Goal: Leave review/rating: Leave review/rating

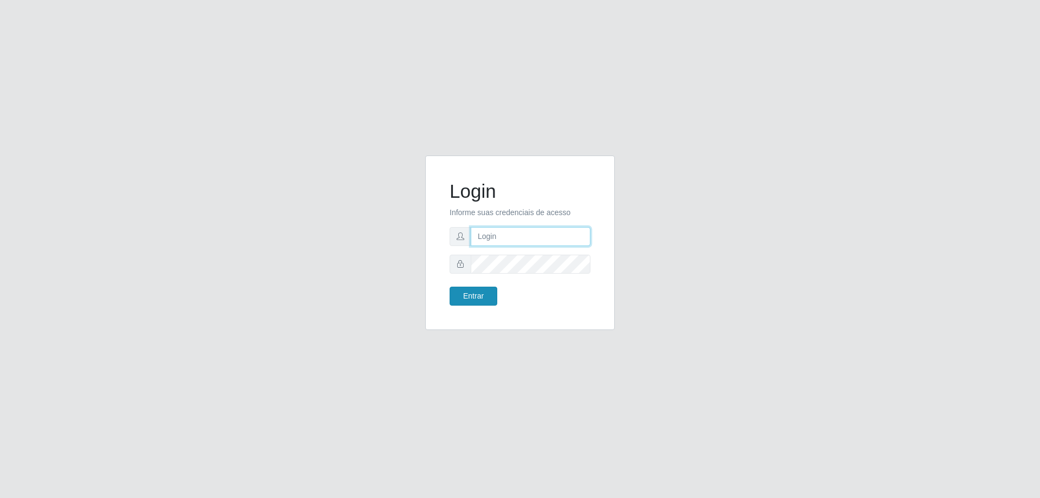
type input "[EMAIL_ADDRESS][DOMAIN_NAME]"
click at [460, 295] on button "Entrar" at bounding box center [473, 295] width 48 height 19
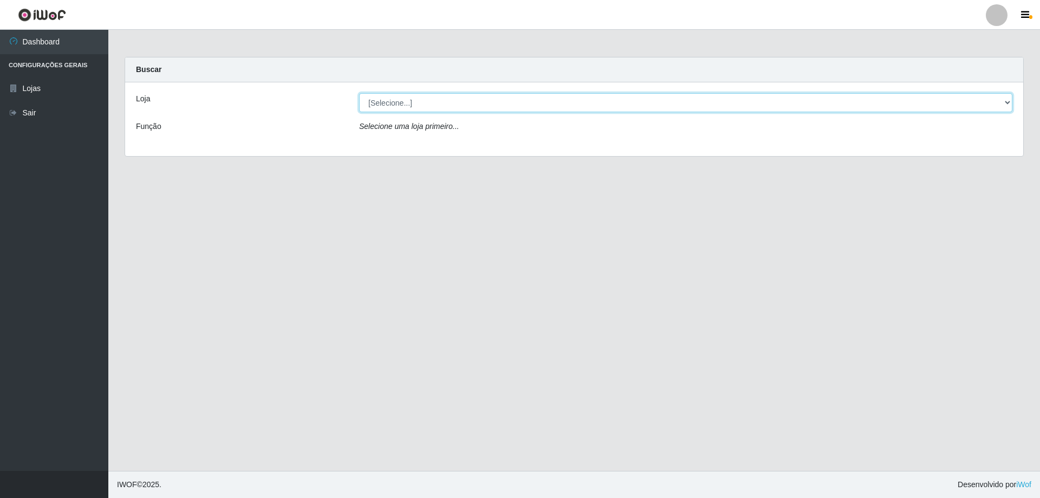
click at [446, 95] on select "[Selecione...] Extraplus - [GEOGRAPHIC_DATA] 03 - [GEOGRAPHIC_DATA]" at bounding box center [685, 102] width 653 height 19
select select "468"
click at [359, 93] on select "[Selecione...] Extraplus - [GEOGRAPHIC_DATA] 03 - [GEOGRAPHIC_DATA]" at bounding box center [685, 102] width 653 height 19
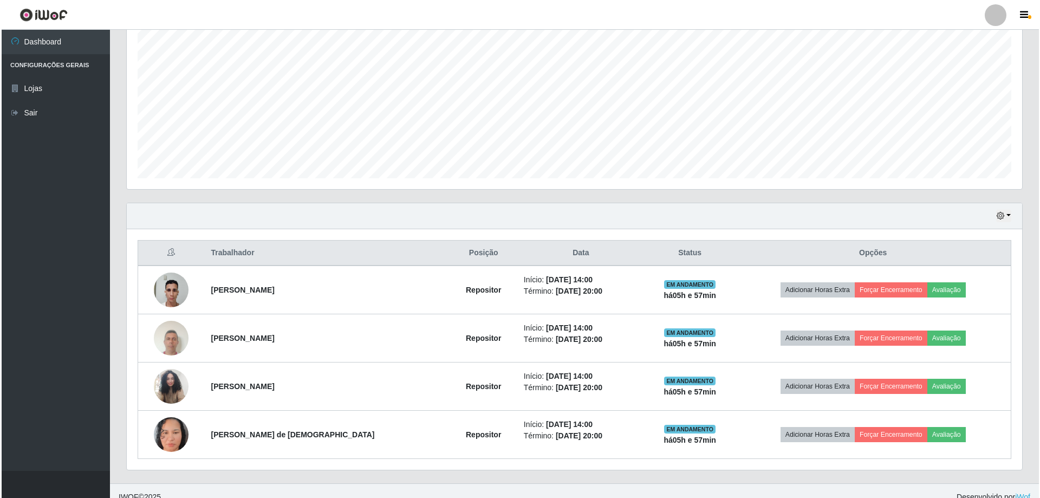
scroll to position [221, 0]
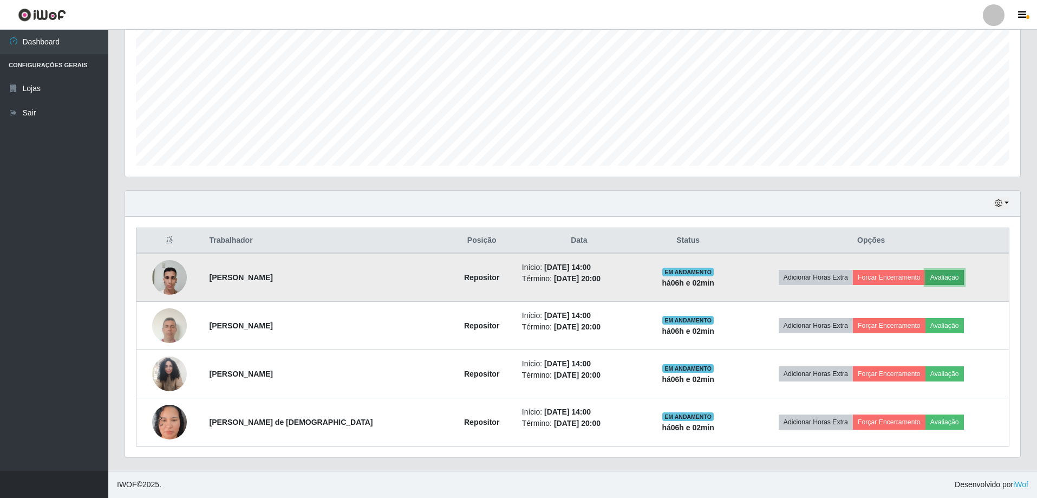
click at [947, 277] on button "Avaliação" at bounding box center [944, 277] width 38 height 15
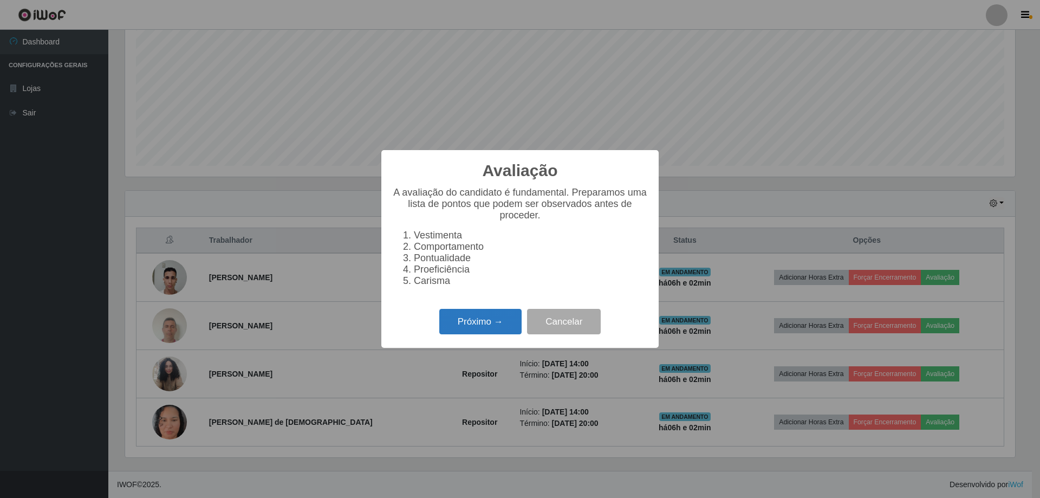
click at [469, 330] on button "Próximo →" at bounding box center [480, 321] width 82 height 25
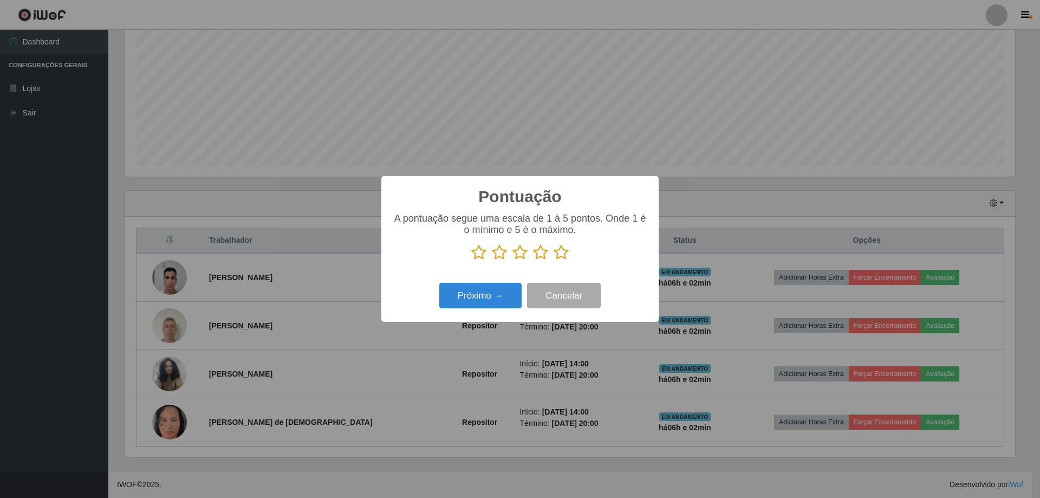
scroll to position [541257, 540592]
click at [558, 257] on icon at bounding box center [560, 252] width 15 height 16
click at [553, 260] on input "radio" at bounding box center [553, 260] width 0 height 0
click at [495, 297] on button "Próximo →" at bounding box center [480, 295] width 82 height 25
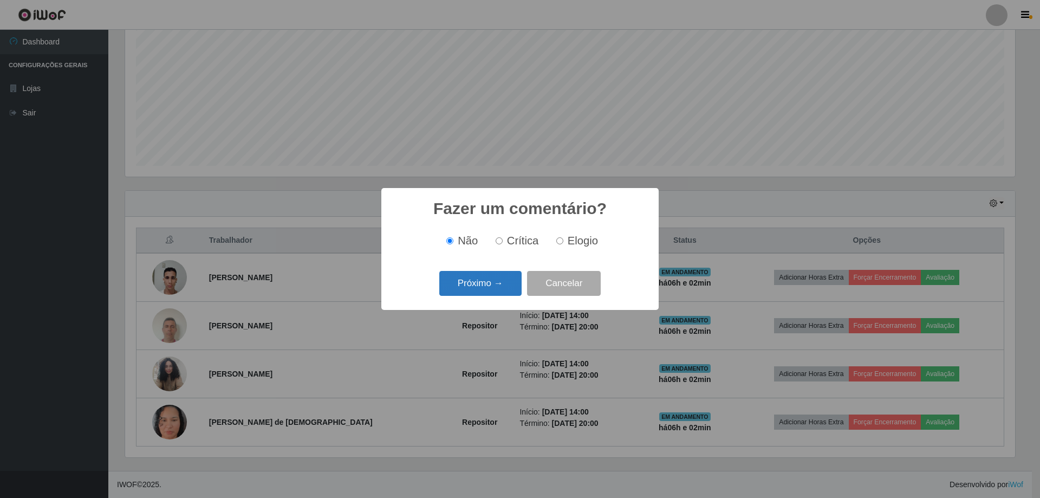
click at [488, 289] on button "Próximo →" at bounding box center [480, 283] width 82 height 25
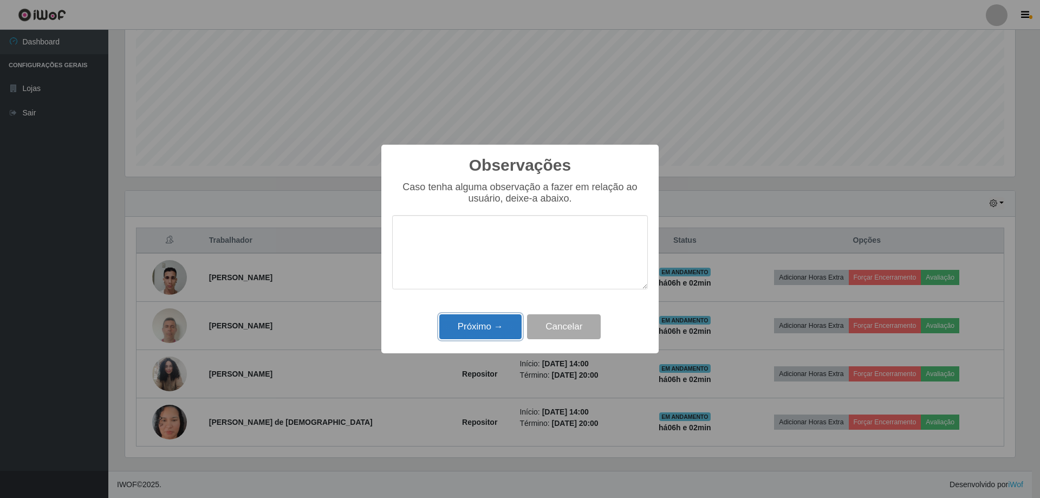
click at [494, 321] on button "Próximo →" at bounding box center [480, 326] width 82 height 25
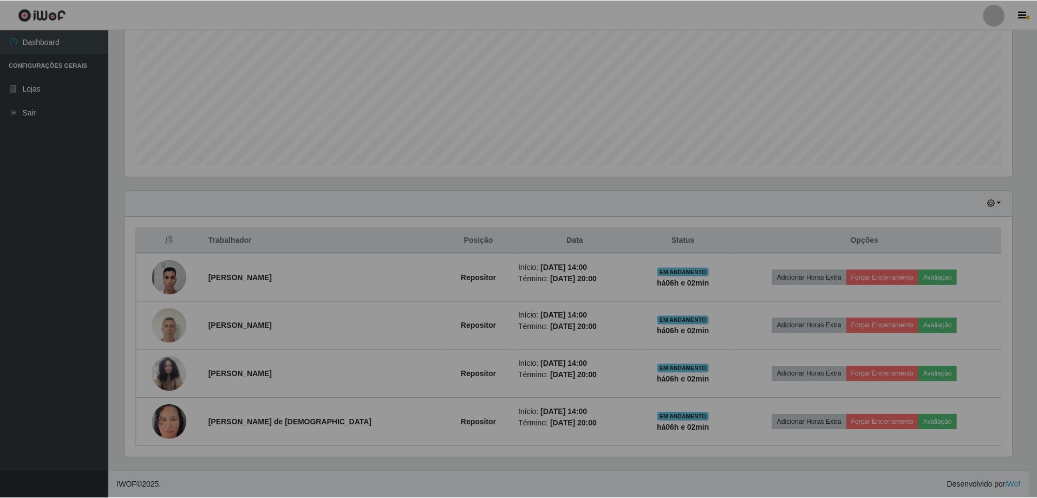
scroll to position [225, 895]
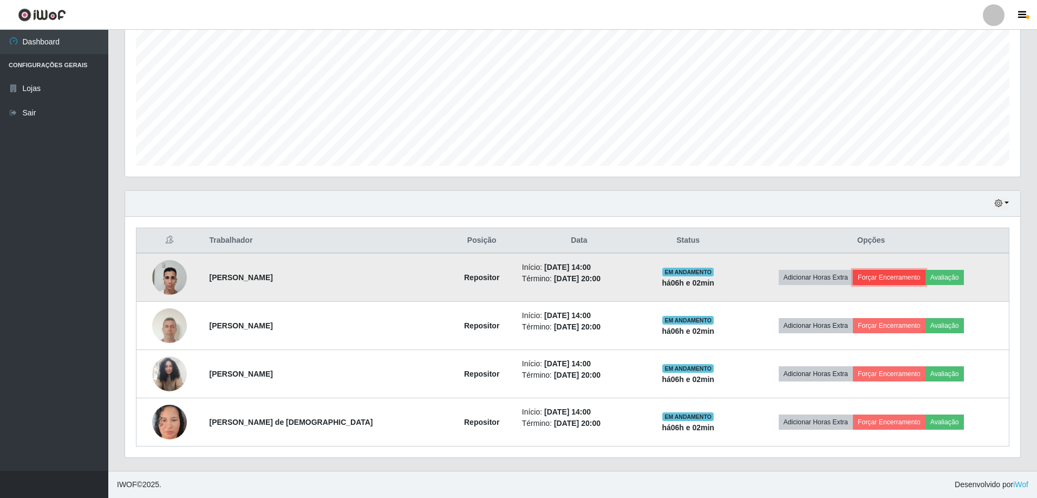
click at [869, 275] on button "Forçar Encerramento" at bounding box center [889, 277] width 73 height 15
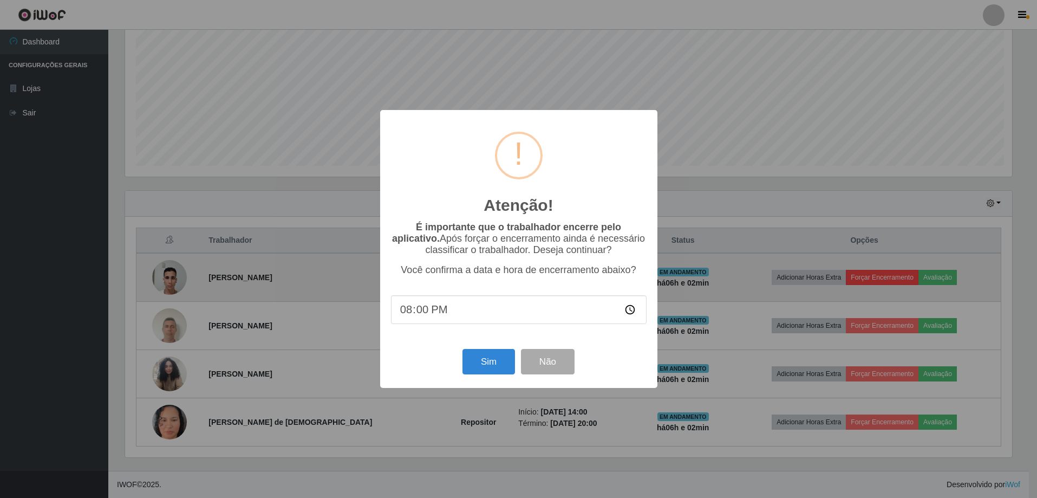
scroll to position [225, 890]
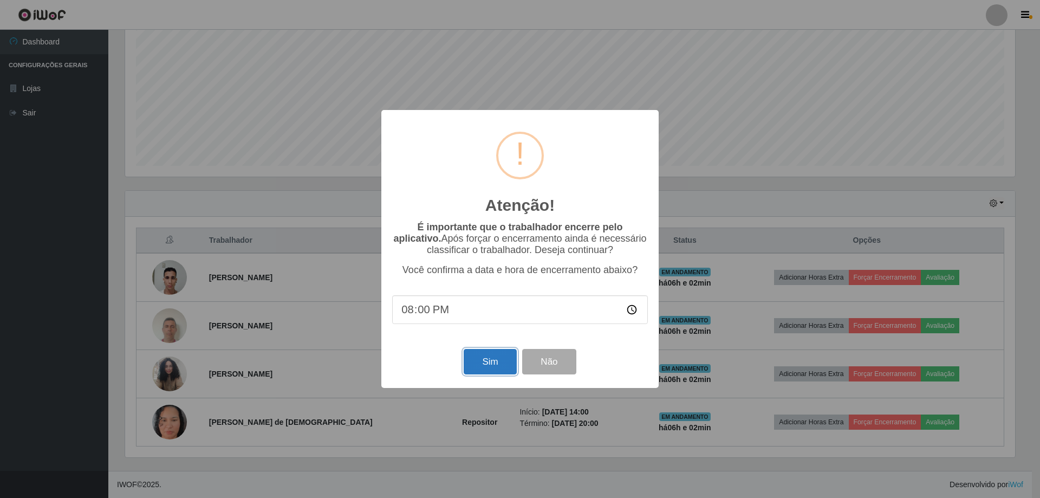
click at [495, 366] on button "Sim" at bounding box center [490, 361] width 53 height 25
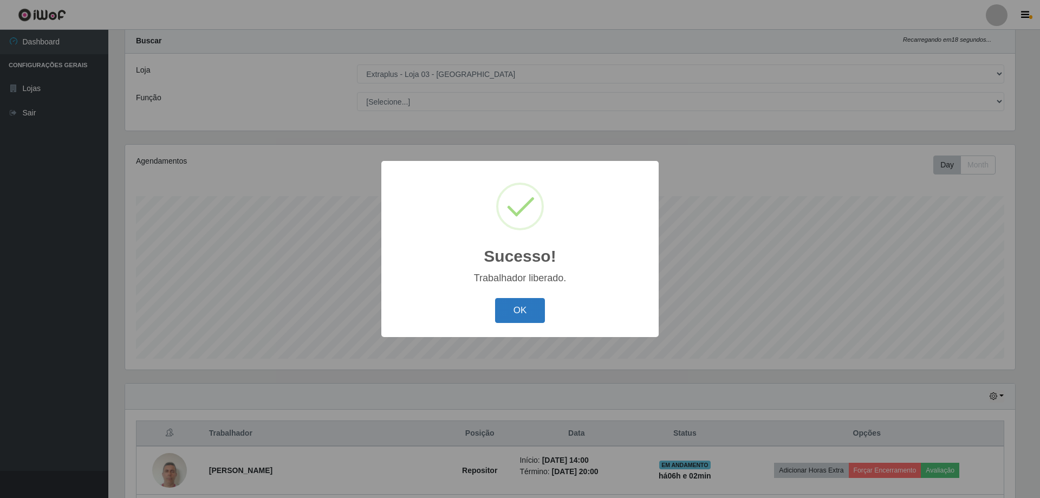
click at [513, 310] on button "OK" at bounding box center [520, 310] width 50 height 25
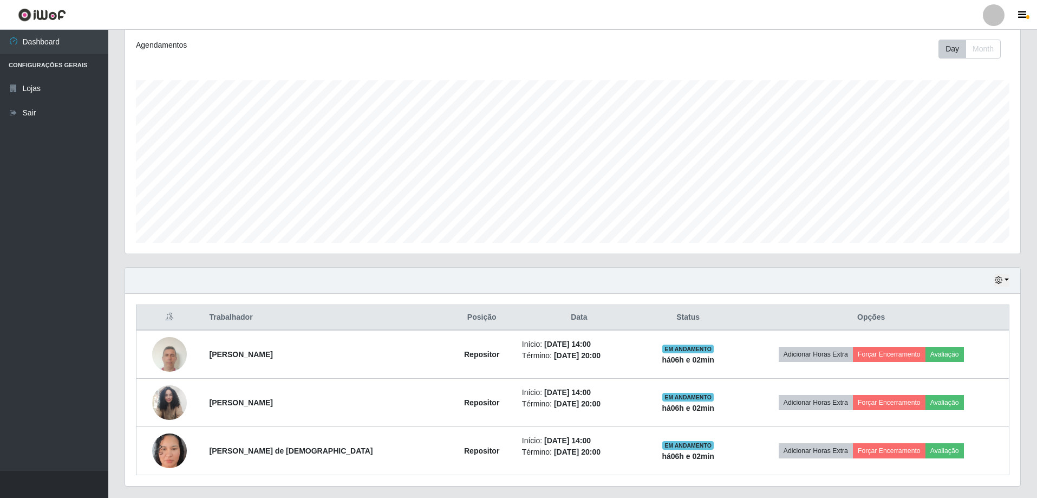
scroll to position [173, 0]
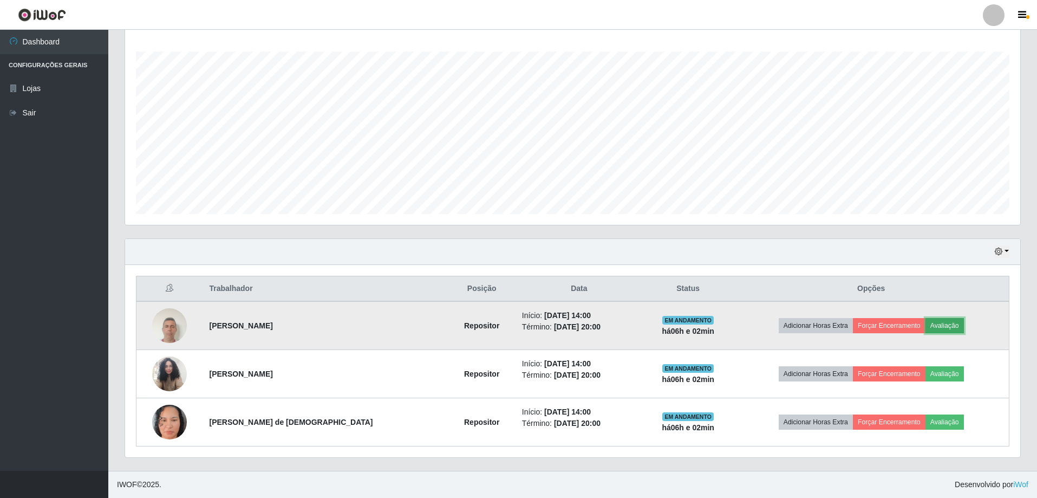
click at [949, 323] on button "Avaliação" at bounding box center [944, 325] width 38 height 15
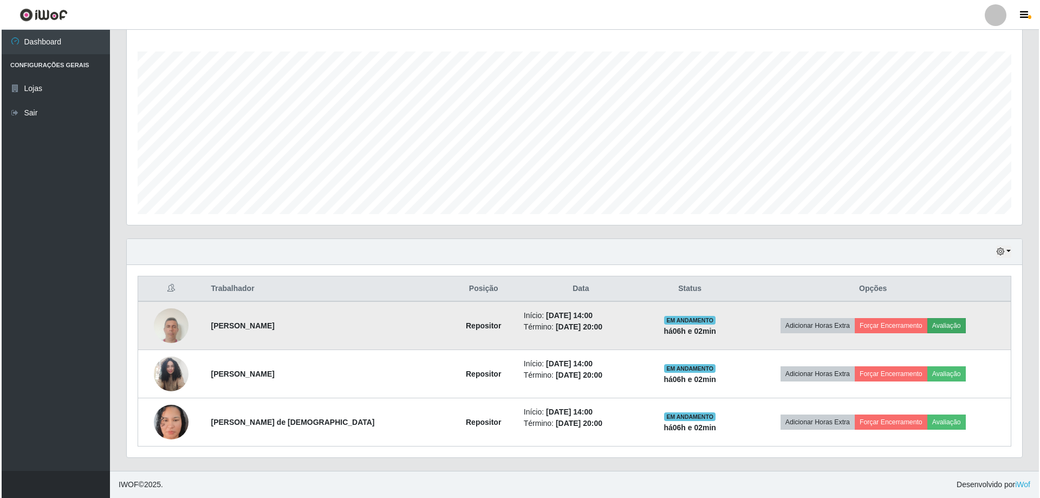
scroll to position [225, 890]
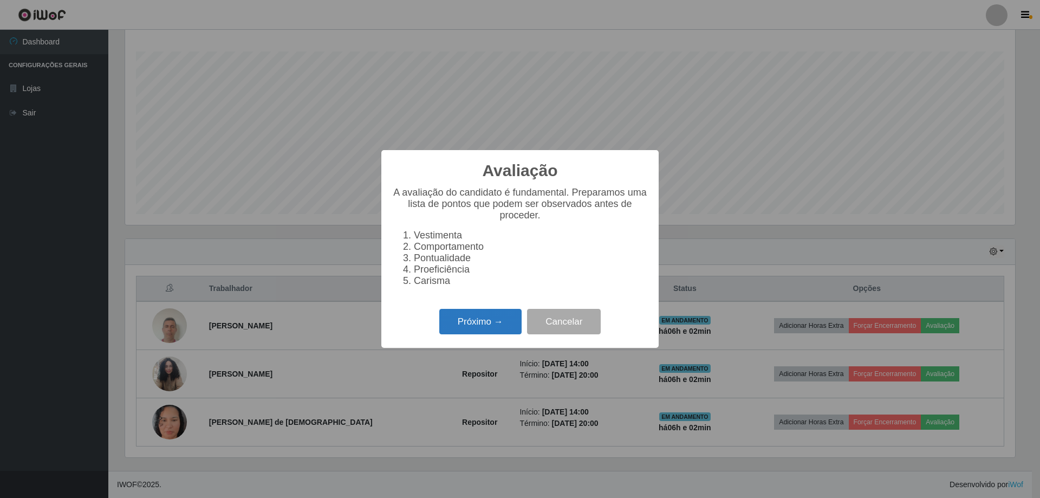
click at [497, 332] on button "Próximo →" at bounding box center [480, 321] width 82 height 25
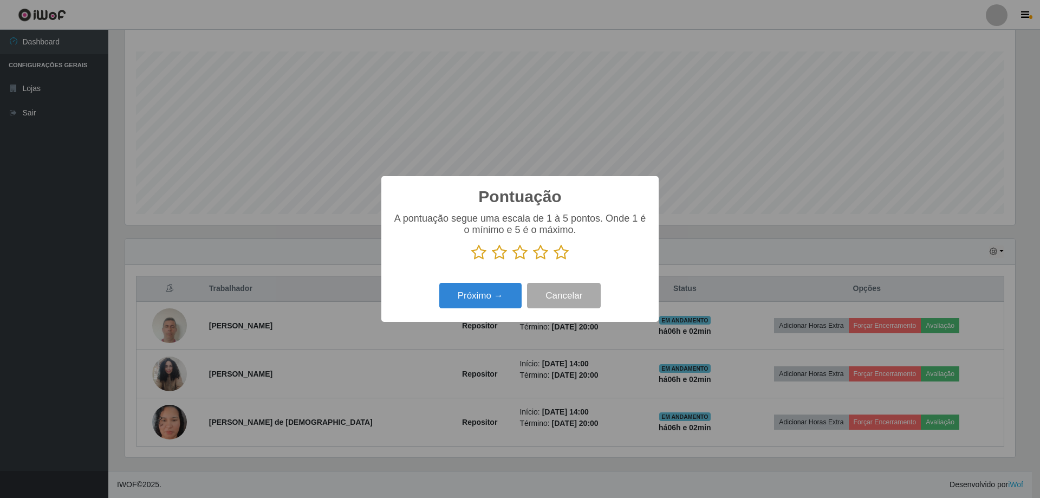
scroll to position [541257, 540592]
click at [560, 252] on icon at bounding box center [560, 252] width 15 height 16
click at [553, 260] on input "radio" at bounding box center [553, 260] width 0 height 0
click at [475, 303] on button "Próximo →" at bounding box center [480, 295] width 82 height 25
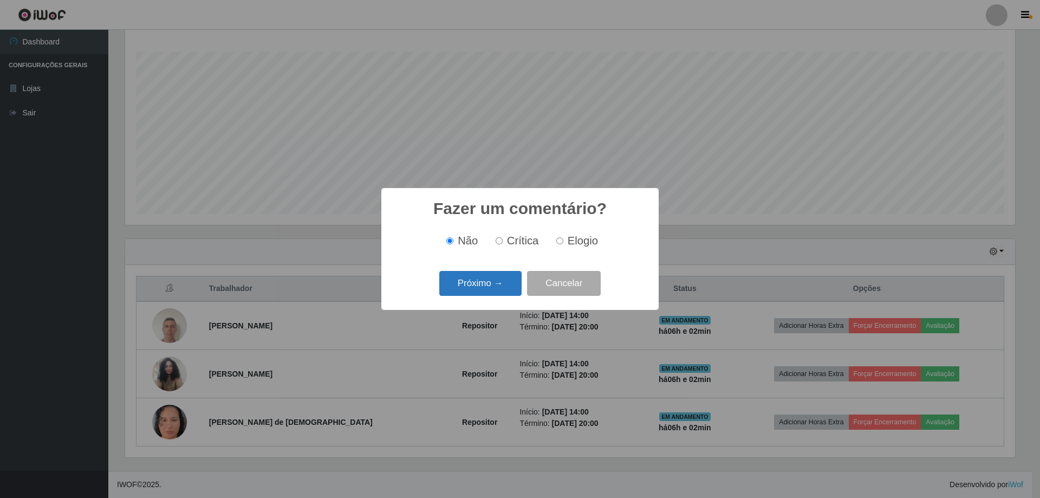
click at [477, 284] on button "Próximo →" at bounding box center [480, 283] width 82 height 25
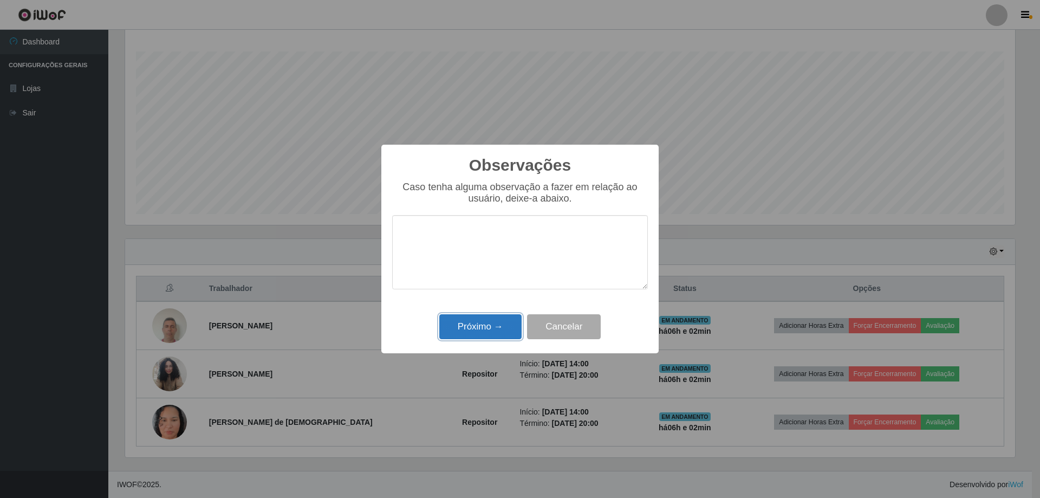
click at [480, 318] on button "Próximo →" at bounding box center [480, 326] width 82 height 25
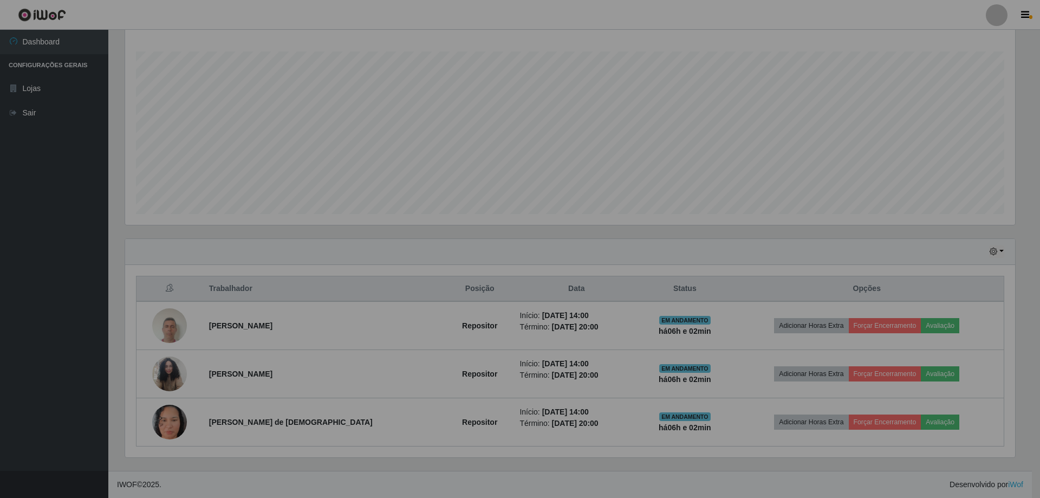
scroll to position [225, 895]
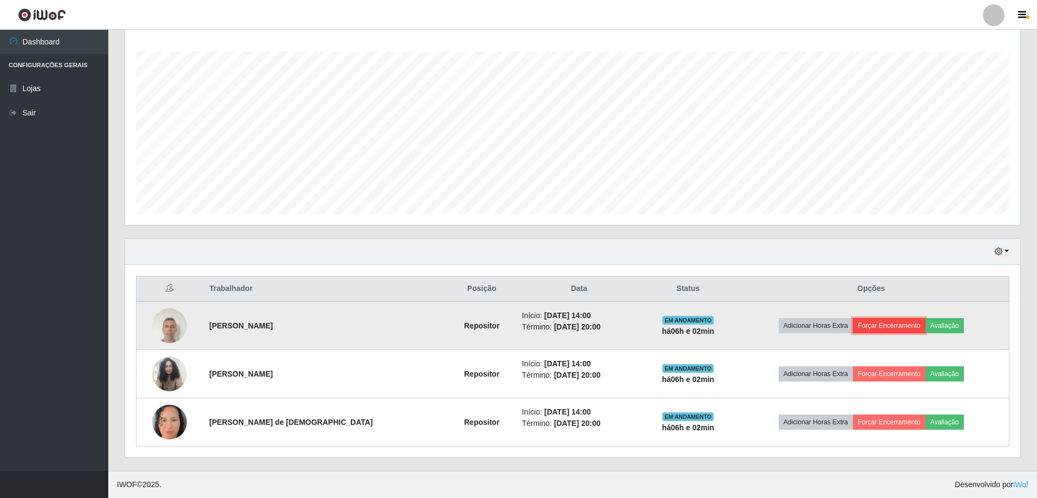
click at [866, 322] on button "Forçar Encerramento" at bounding box center [889, 325] width 73 height 15
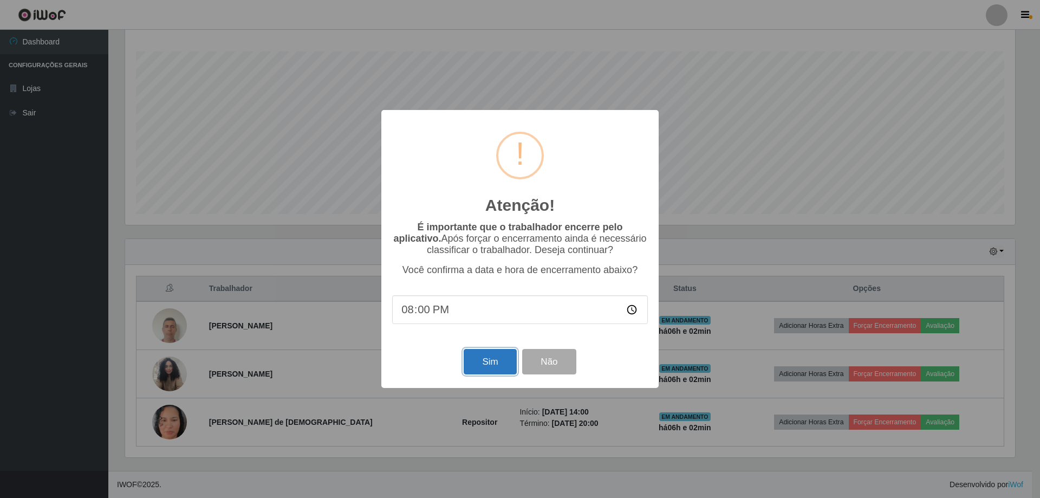
click at [470, 369] on button "Sim" at bounding box center [490, 361] width 53 height 25
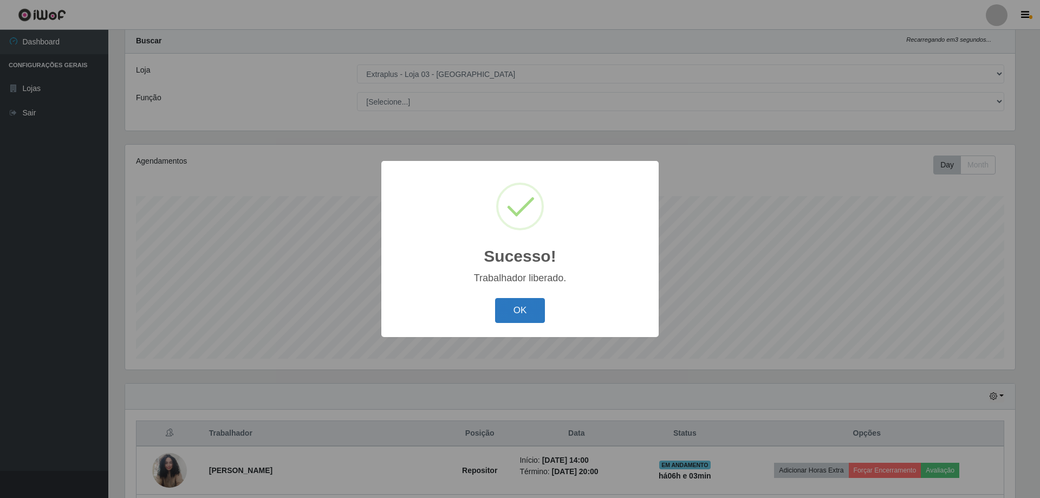
click at [523, 311] on button "OK" at bounding box center [520, 310] width 50 height 25
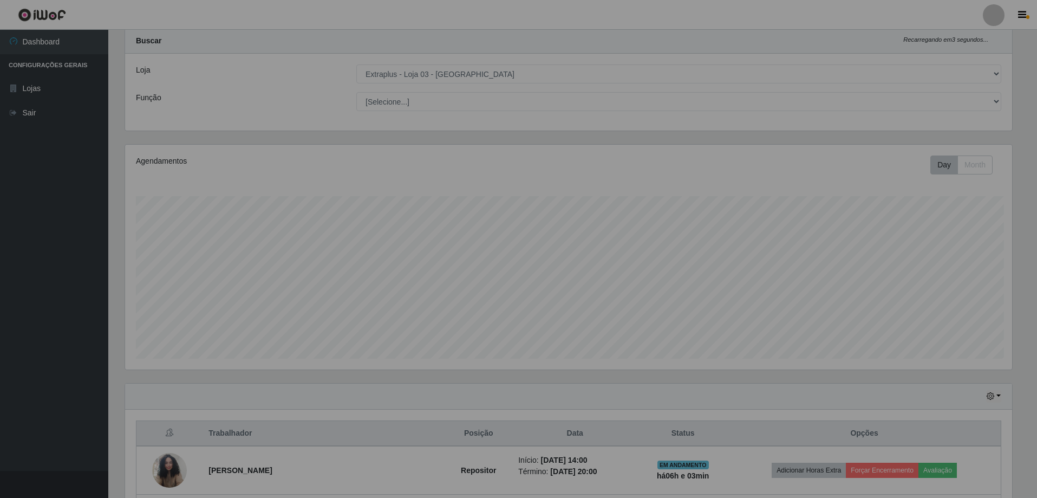
scroll to position [0, 0]
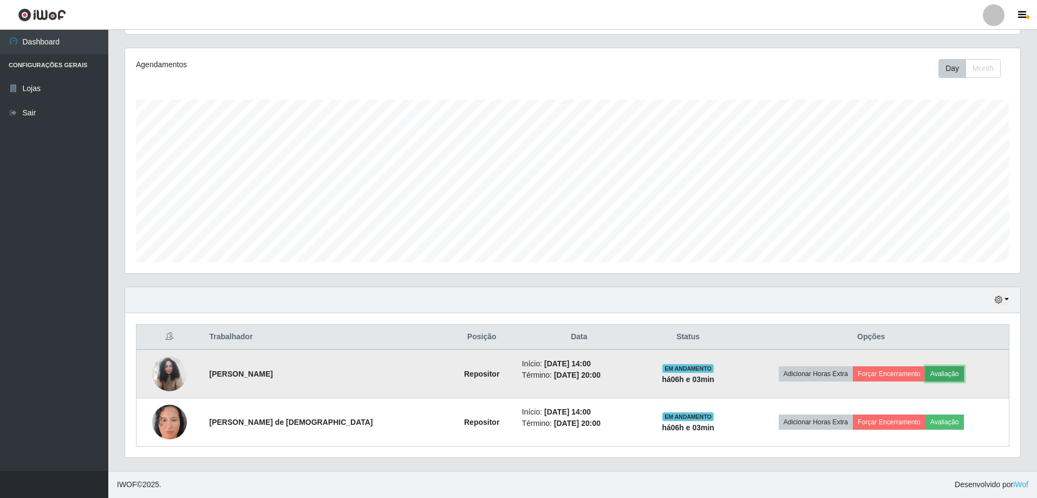
click at [941, 374] on button "Avaliação" at bounding box center [944, 373] width 38 height 15
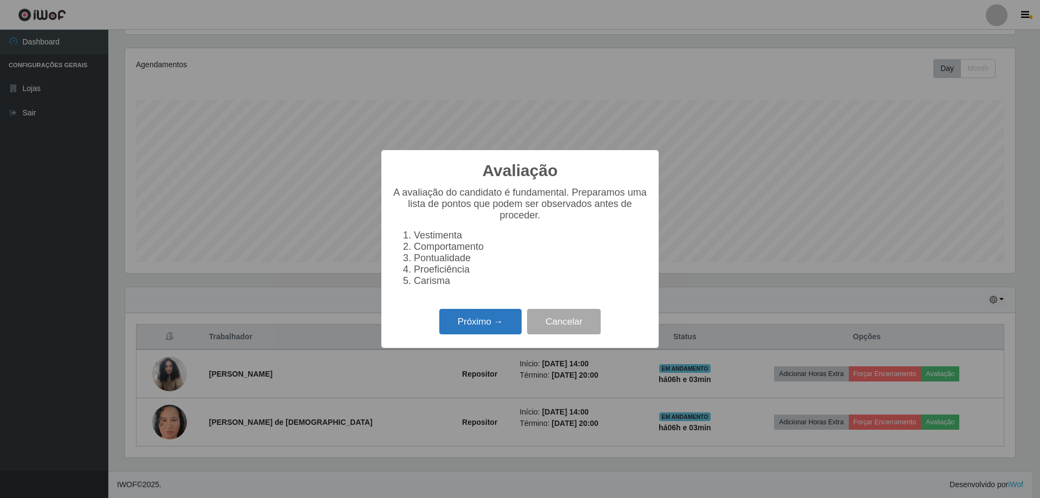
click at [502, 328] on button "Próximo →" at bounding box center [480, 321] width 82 height 25
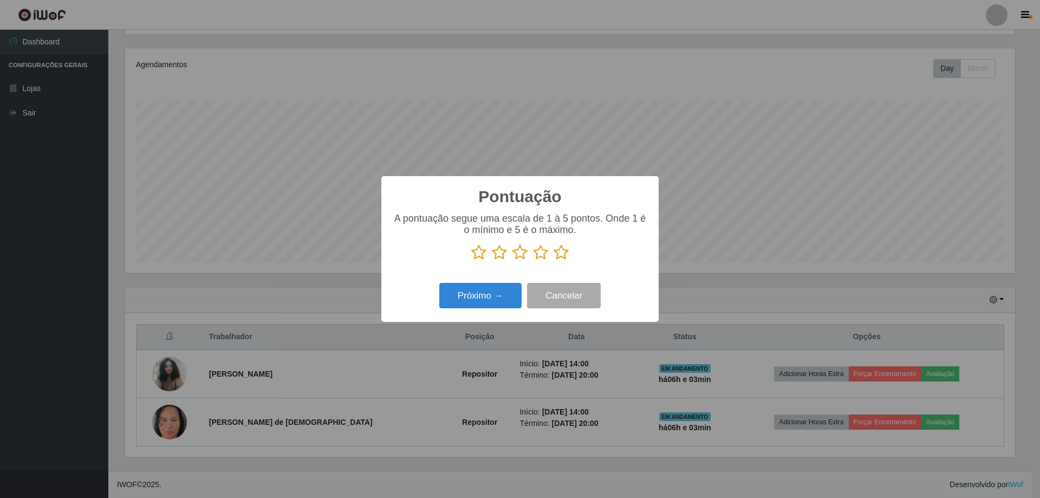
click at [563, 252] on icon at bounding box center [560, 252] width 15 height 16
click at [553, 260] on input "radio" at bounding box center [553, 260] width 0 height 0
click at [475, 310] on div "Próximo → Cancelar" at bounding box center [520, 295] width 256 height 31
click at [475, 295] on button "Próximo →" at bounding box center [480, 295] width 82 height 25
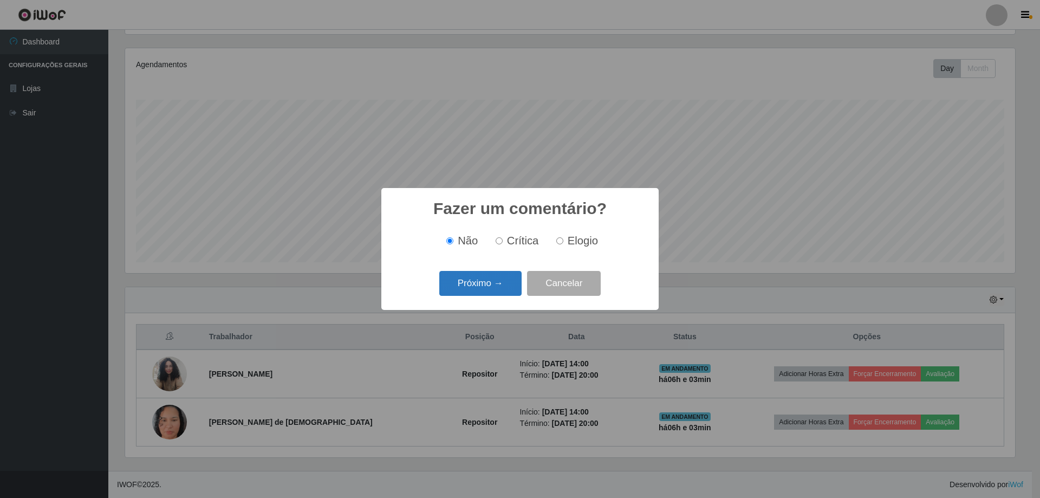
click at [480, 287] on button "Próximo →" at bounding box center [480, 283] width 82 height 25
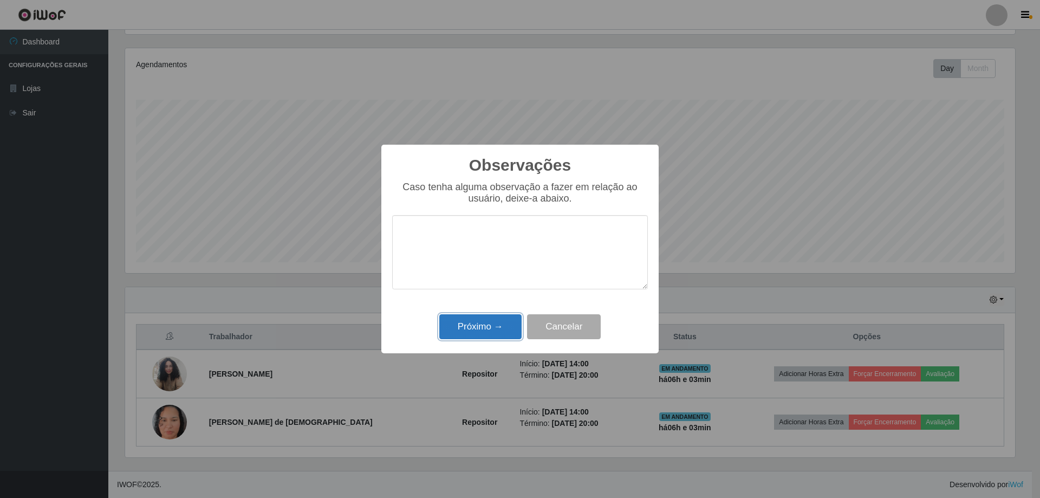
click at [476, 326] on button "Próximo →" at bounding box center [480, 326] width 82 height 25
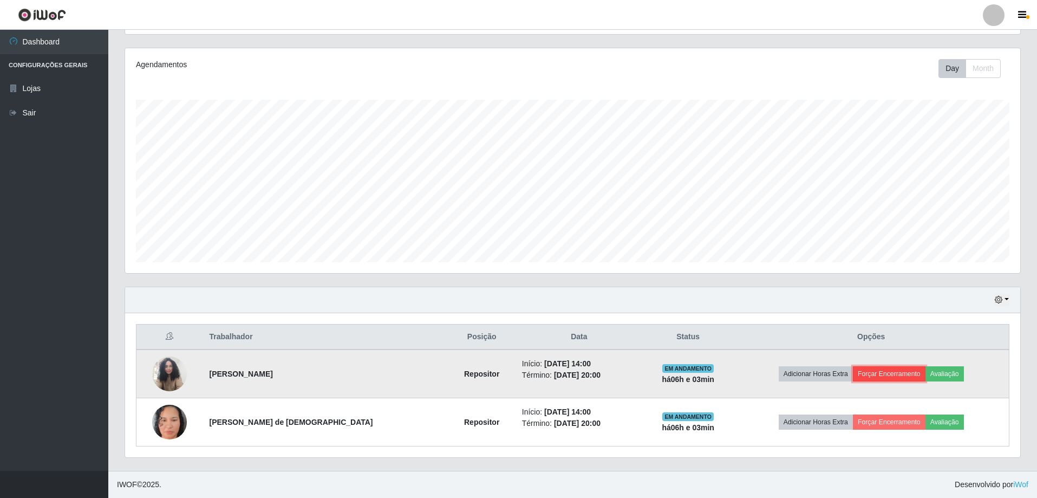
click at [902, 373] on button "Forçar Encerramento" at bounding box center [889, 373] width 73 height 15
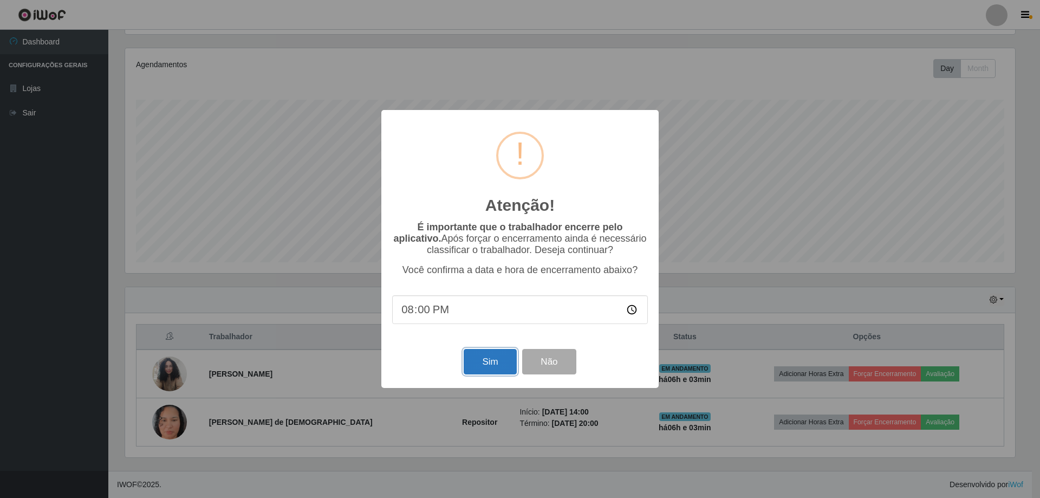
click at [503, 360] on button "Sim" at bounding box center [490, 361] width 53 height 25
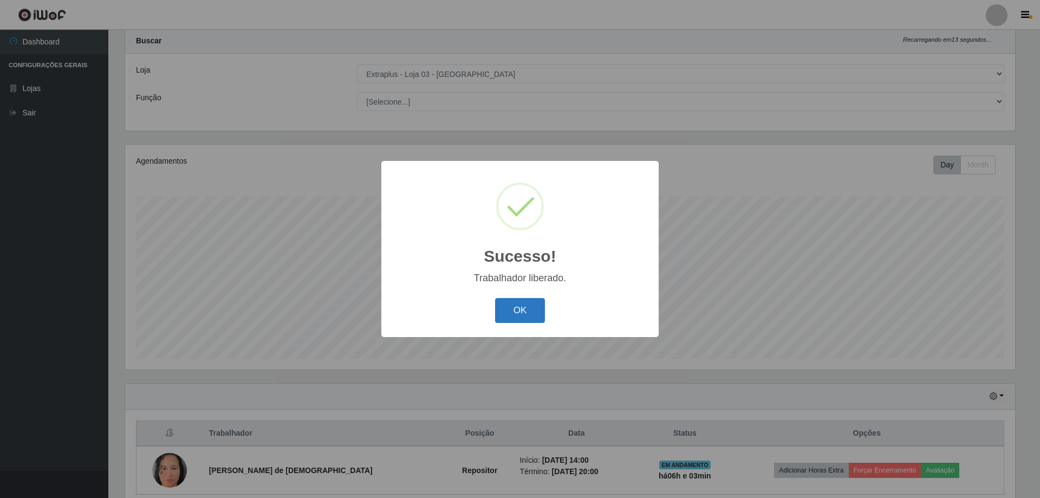
click at [526, 302] on button "OK" at bounding box center [520, 310] width 50 height 25
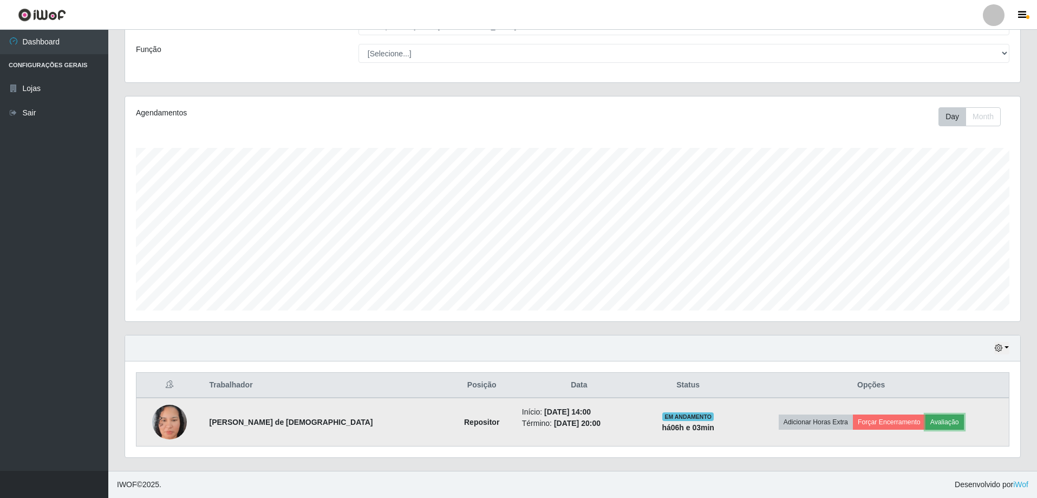
click at [940, 424] on button "Avaliação" at bounding box center [944, 421] width 38 height 15
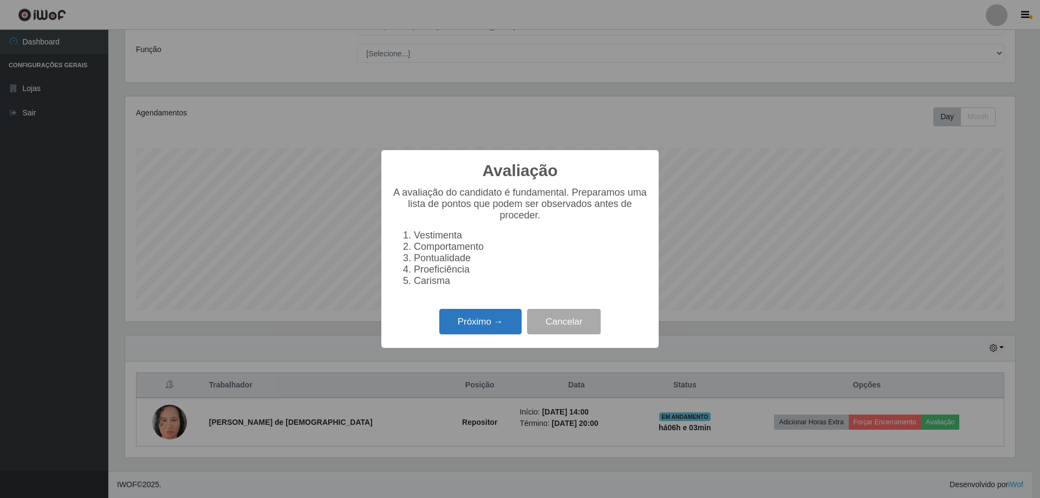
click at [462, 332] on button "Próximo →" at bounding box center [480, 321] width 82 height 25
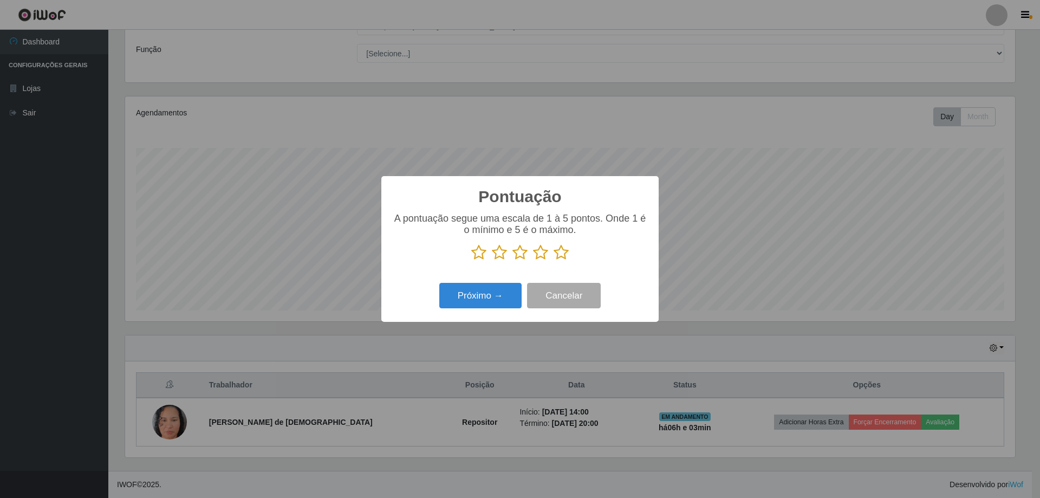
click at [564, 253] on icon at bounding box center [560, 252] width 15 height 16
click at [553, 260] on input "radio" at bounding box center [553, 260] width 0 height 0
click at [488, 295] on button "Próximo →" at bounding box center [480, 295] width 82 height 25
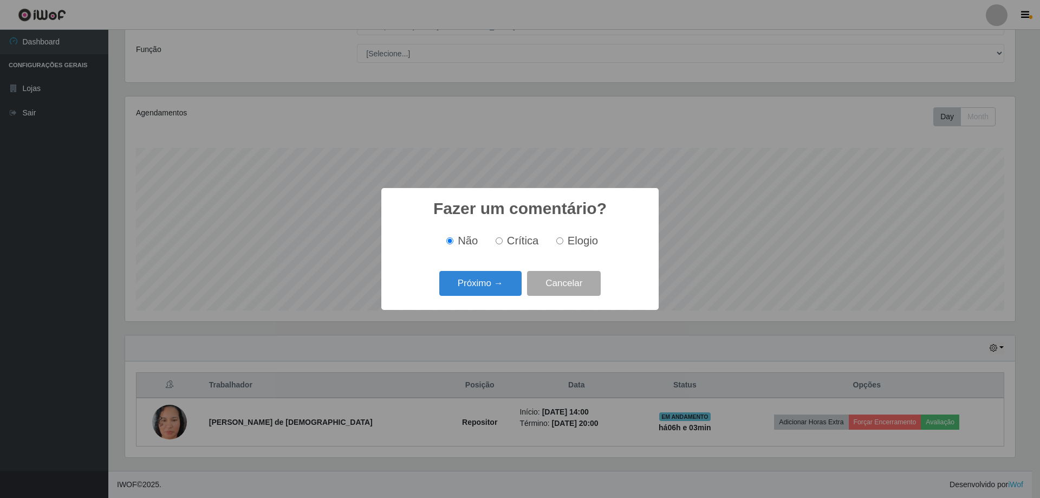
click at [489, 295] on button "Próximo →" at bounding box center [480, 283] width 82 height 25
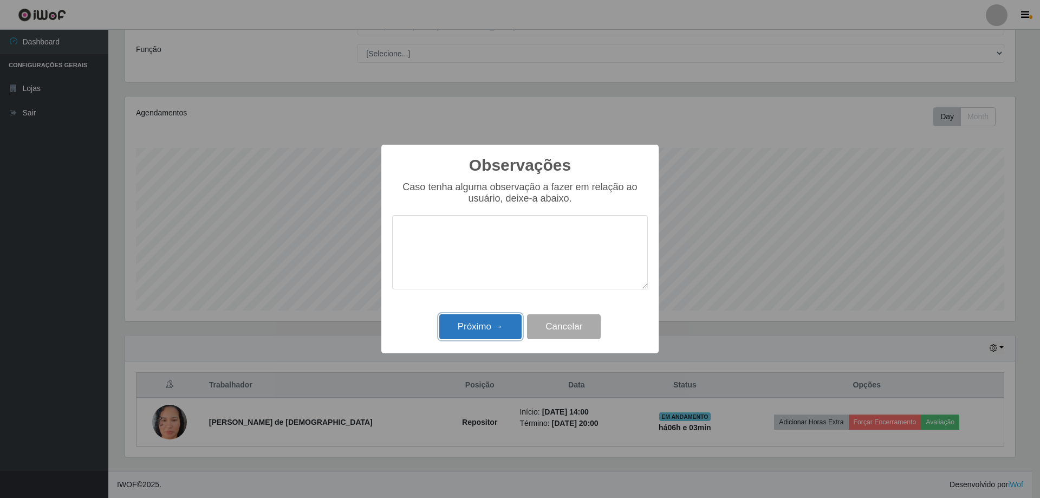
click at [490, 332] on button "Próximo →" at bounding box center [480, 326] width 82 height 25
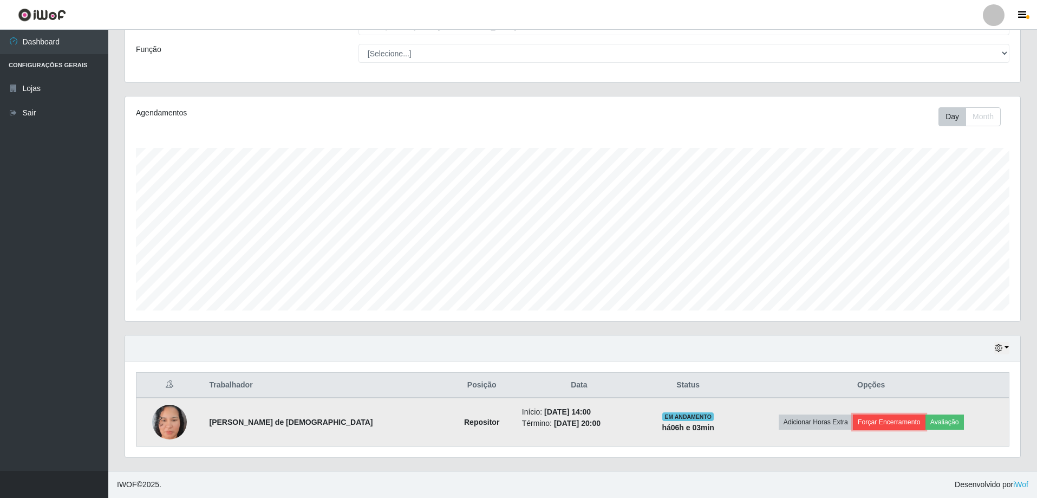
click at [889, 415] on button "Forçar Encerramento" at bounding box center [889, 421] width 73 height 15
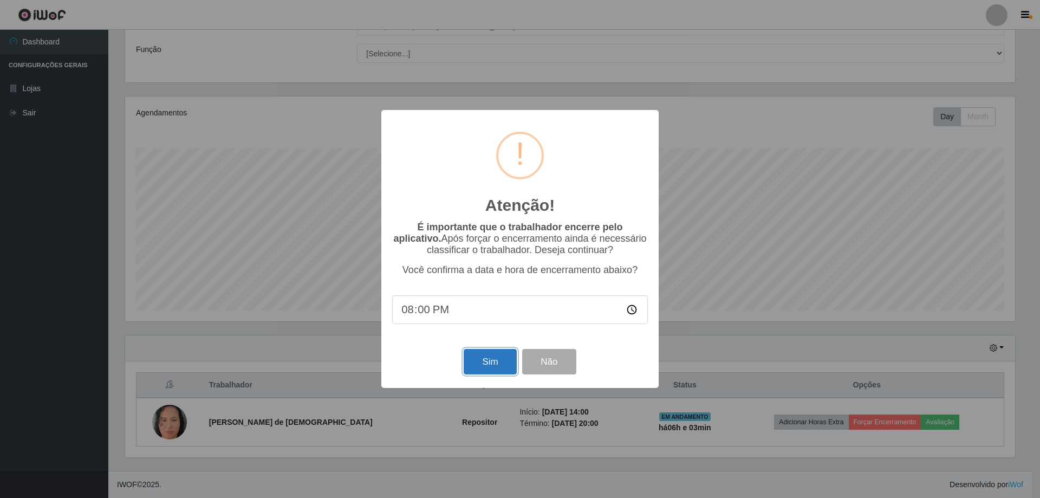
click at [508, 362] on button "Sim" at bounding box center [490, 361] width 53 height 25
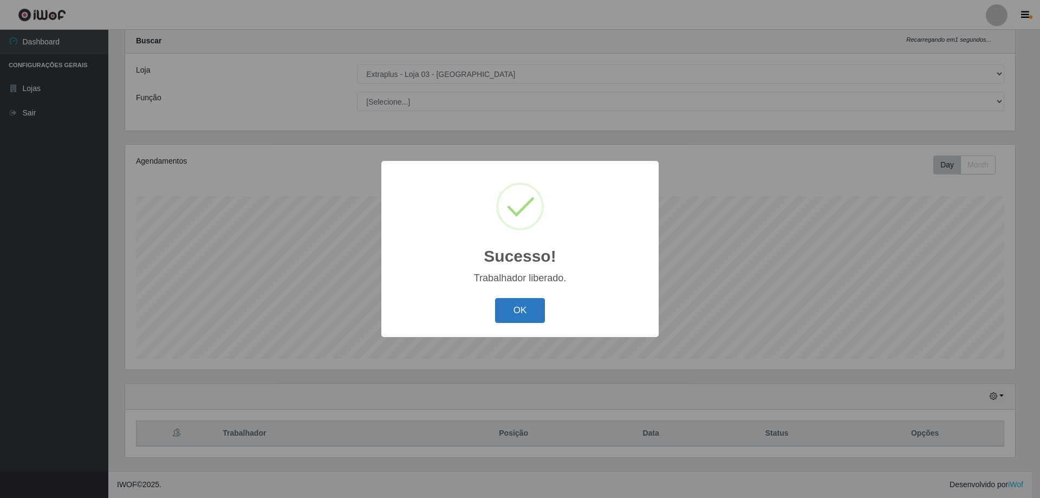
click at [507, 319] on button "OK" at bounding box center [520, 310] width 50 height 25
